Goal: Task Accomplishment & Management: Use online tool/utility

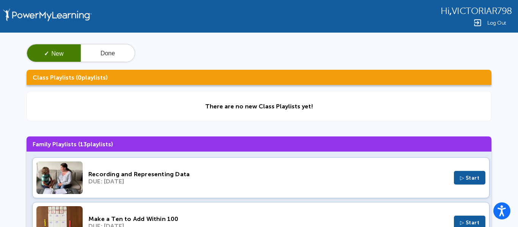
click at [460, 181] on span "▷ Start" at bounding box center [470, 178] width 20 height 6
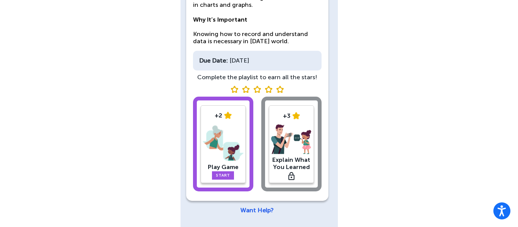
scroll to position [101, 0]
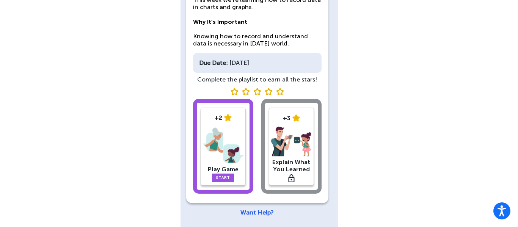
click at [245, 161] on div "+2 Play Game Start" at bounding box center [222, 147] width 45 height 78
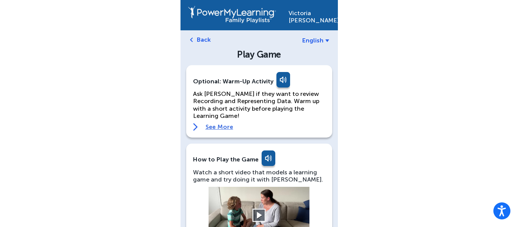
click at [256, 211] on button at bounding box center [258, 215] width 13 height 13
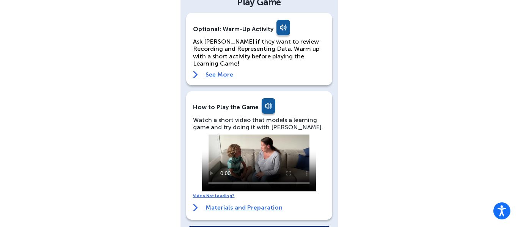
scroll to position [58, 0]
